Goal: Check status: Check status

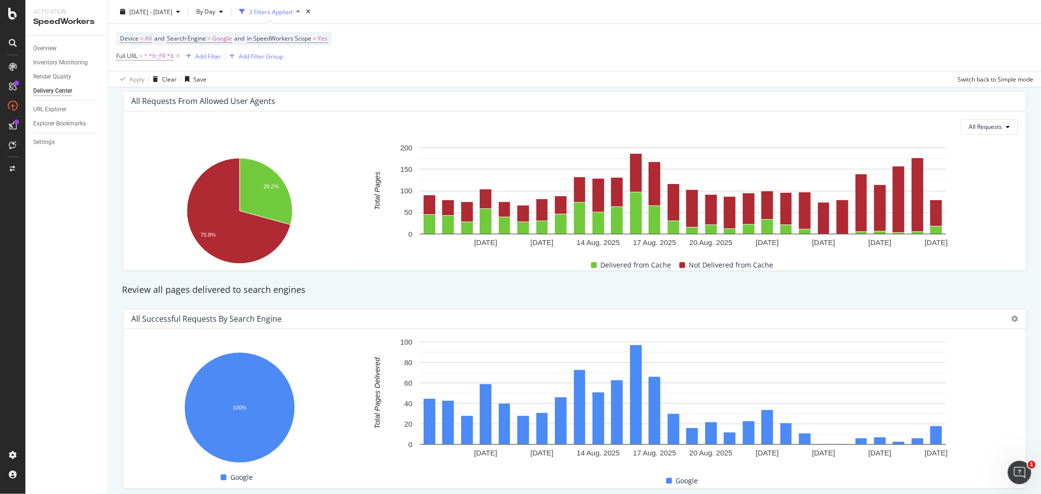
scroll to position [150, 0]
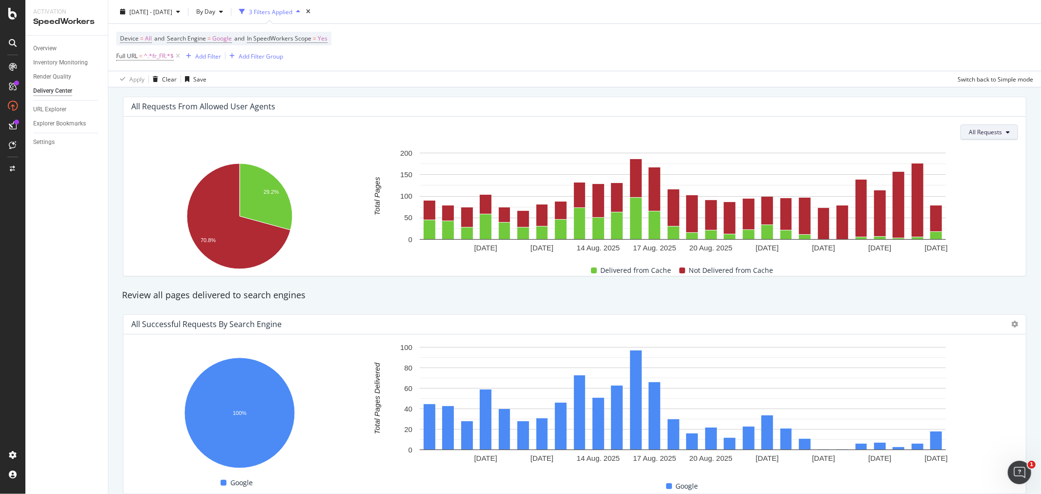
click at [974, 125] on button "All Requests" at bounding box center [989, 132] width 58 height 16
click at [991, 182] on div "Not Delivered" at bounding box center [987, 188] width 69 height 14
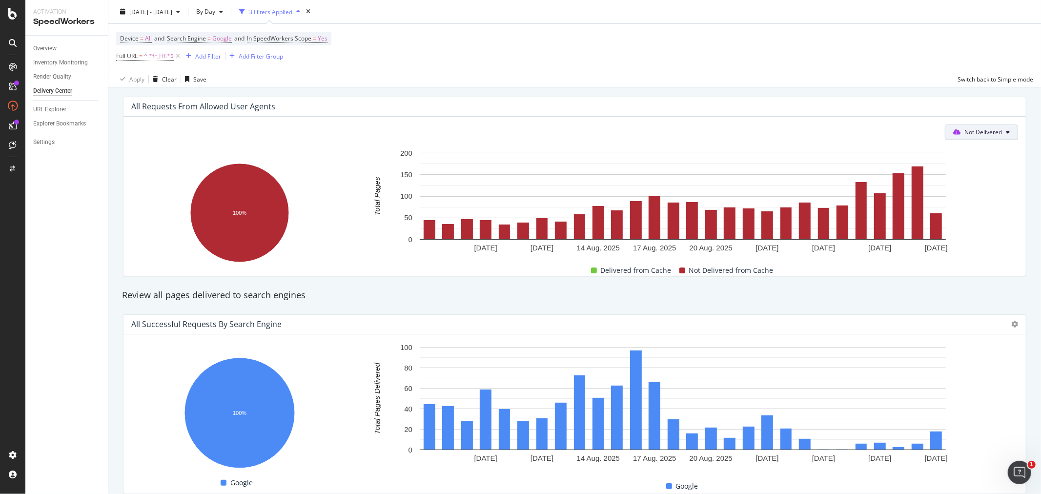
click at [953, 132] on icon at bounding box center [956, 132] width 7 height 6
click at [961, 171] on span "Delivered" at bounding box center [980, 170] width 38 height 9
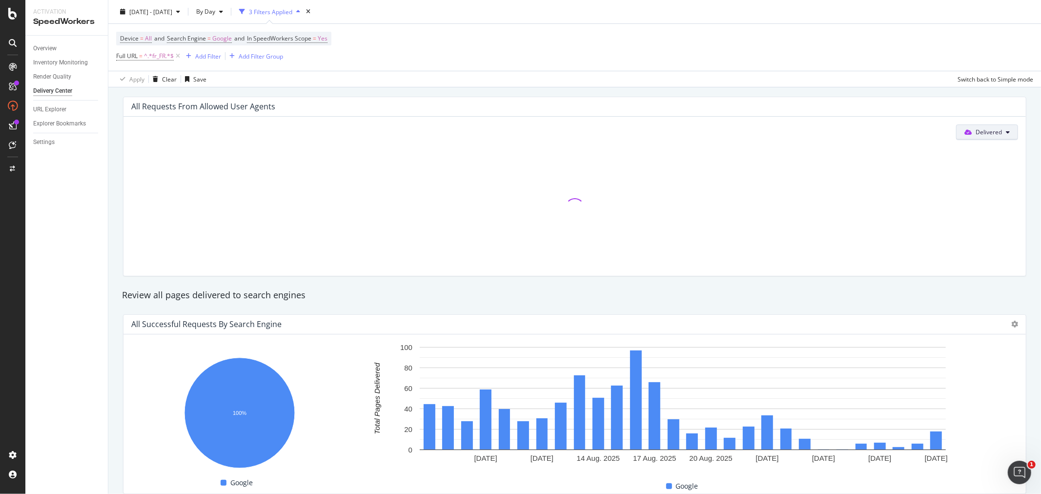
click at [956, 133] on button "Delivered" at bounding box center [987, 132] width 62 height 16
click at [961, 149] on span "All Requests" at bounding box center [982, 152] width 53 height 9
